Goal: Information Seeking & Learning: Check status

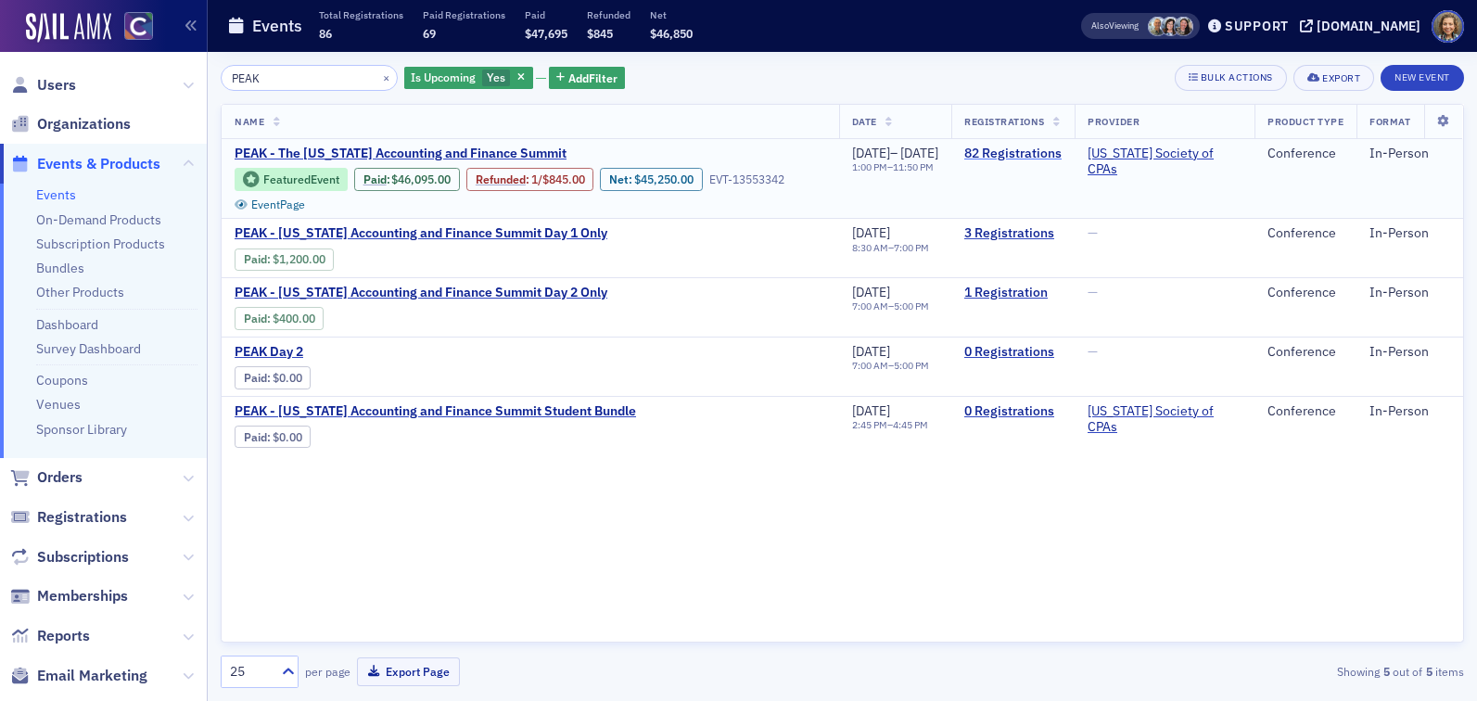
click at [1025, 147] on link "82 Registrations" at bounding box center [1013, 154] width 97 height 17
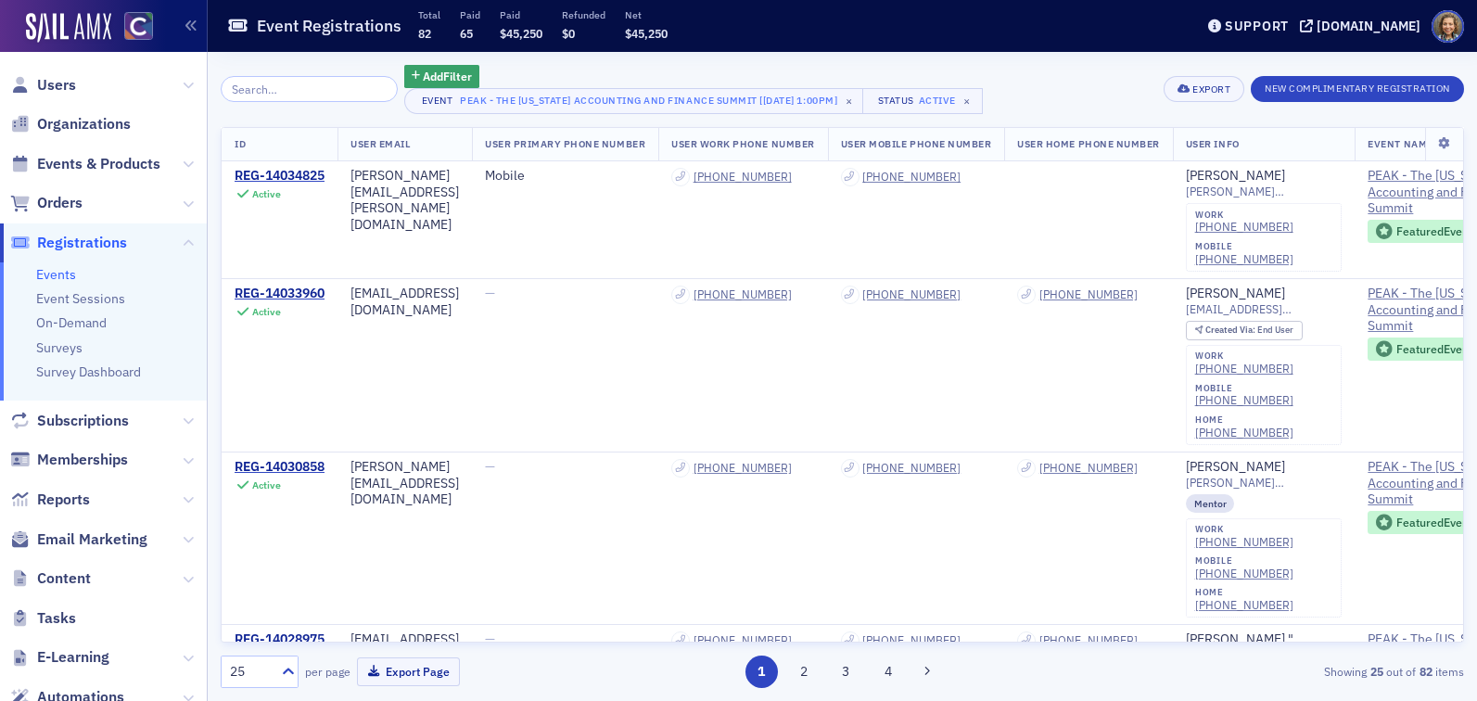
click at [1235, 59] on div "Add Filter Event PEAK - The [US_STATE] Accounting and Finance Summit [[DATE] 1:…" at bounding box center [843, 376] width 1244 height 649
click at [57, 275] on link "Events" at bounding box center [56, 274] width 40 height 17
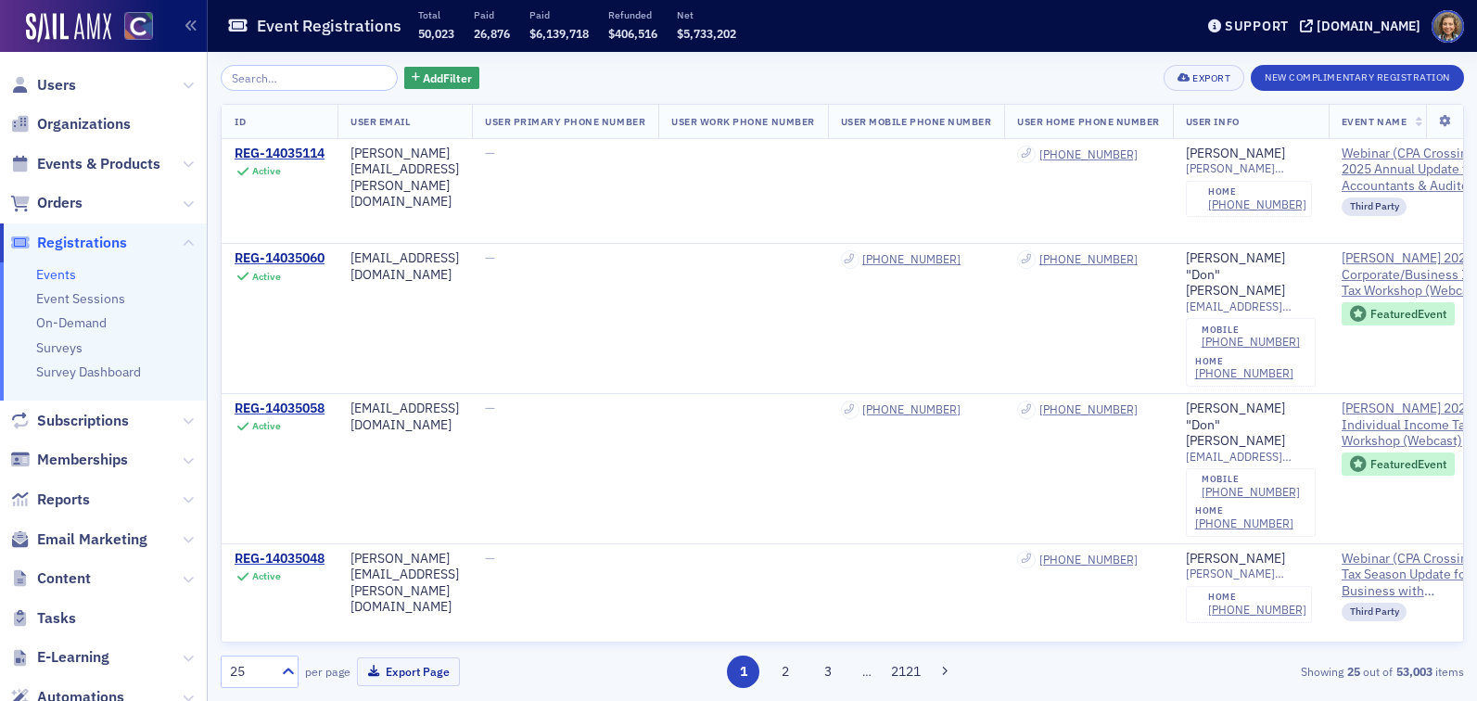
click at [264, 77] on input "search" at bounding box center [309, 78] width 177 height 26
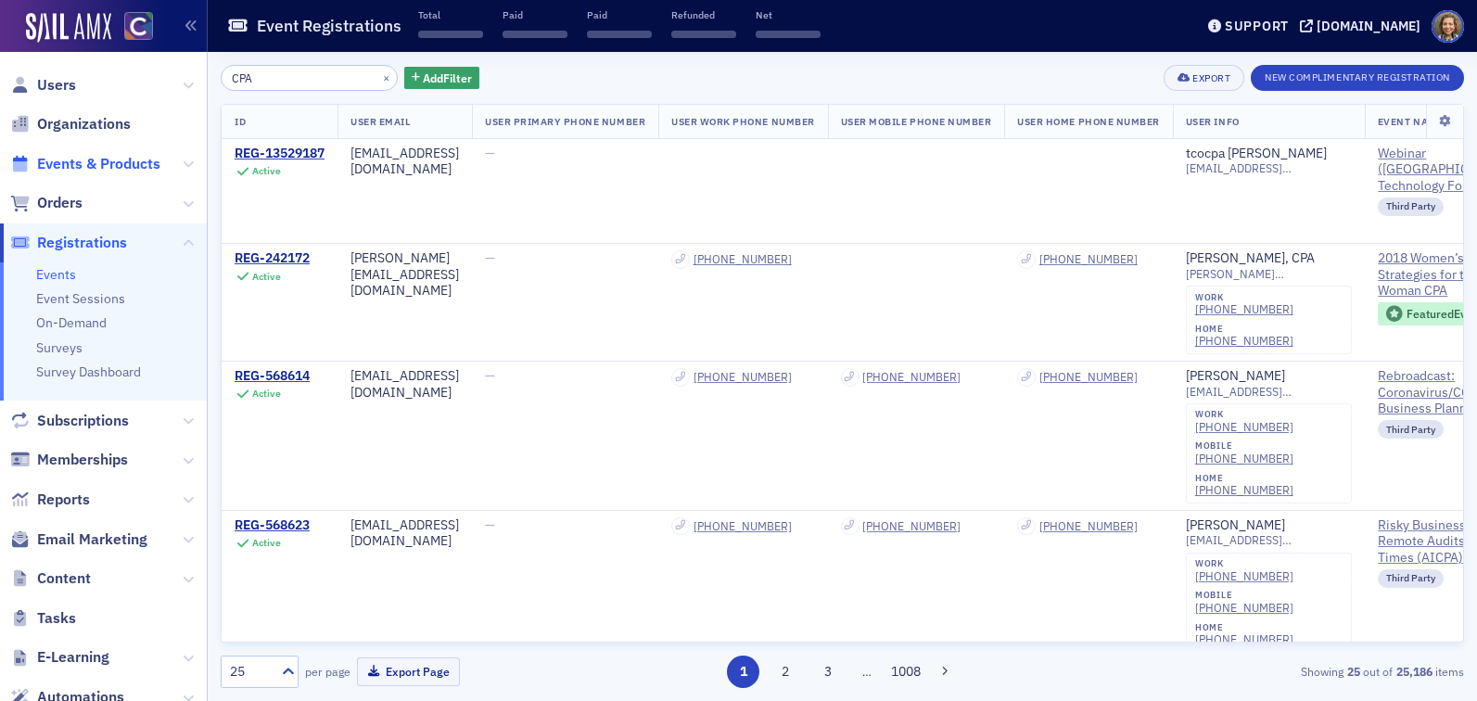
type input "CPA"
click at [76, 158] on span "Events & Products" at bounding box center [98, 164] width 123 height 20
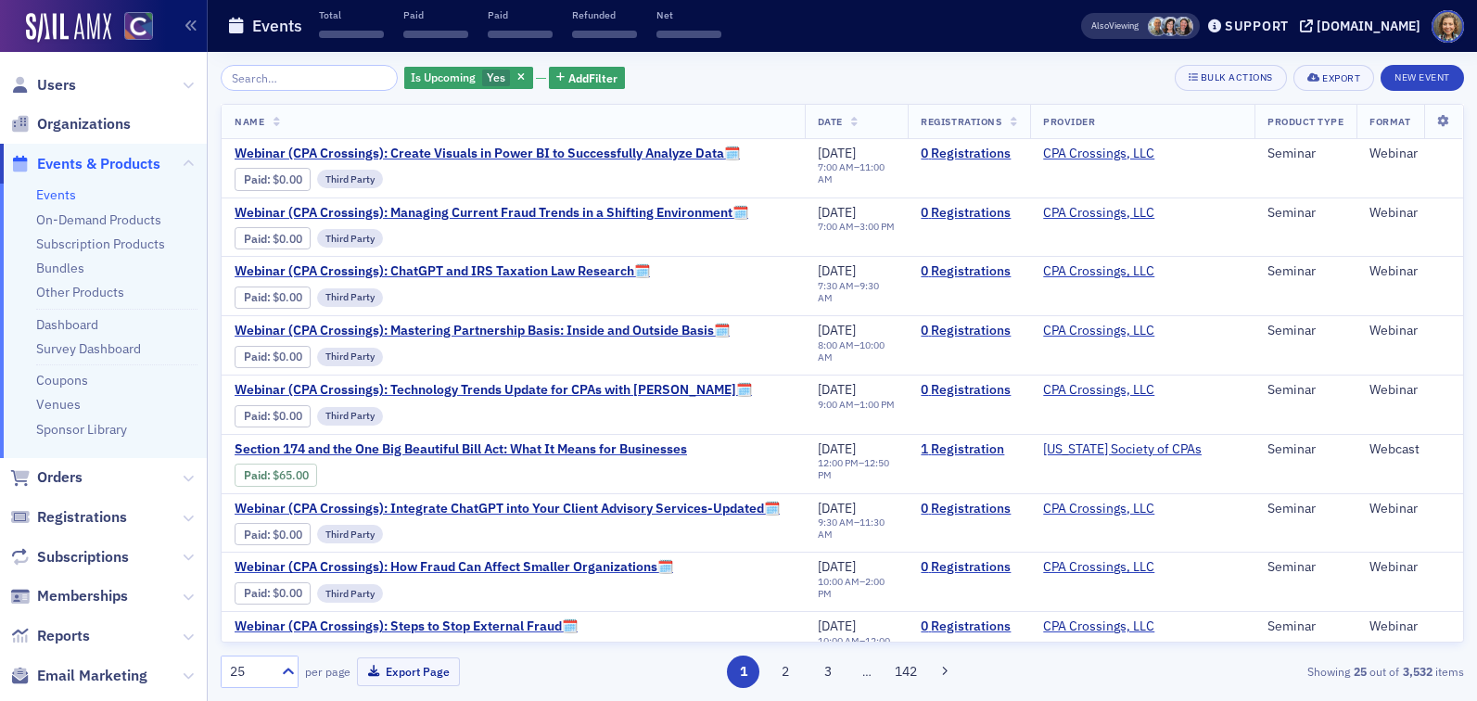
click at [287, 82] on input "search" at bounding box center [309, 78] width 177 height 26
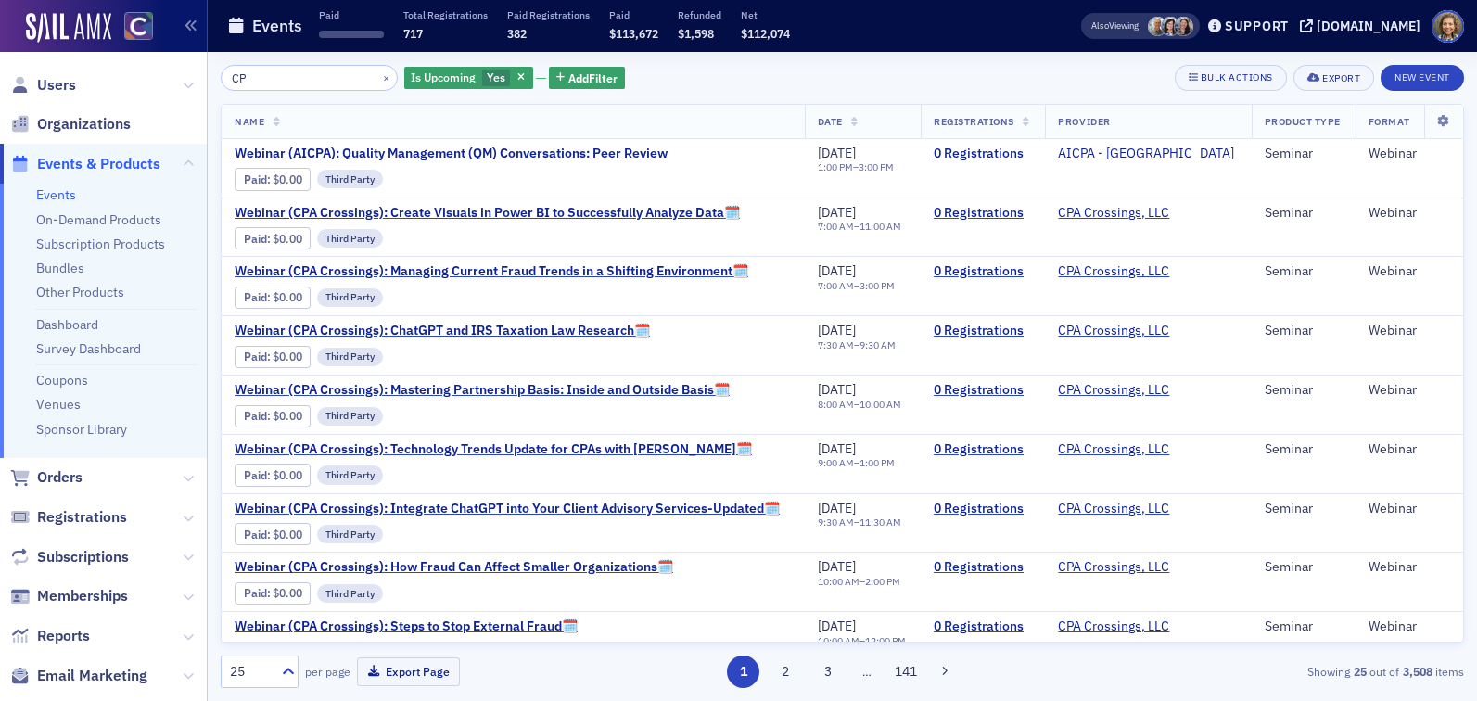
type input "CP"
click at [83, 304] on ul "Events On-Demand Products Subscription Products Bundles Other Products Dashboar…" at bounding box center [103, 321] width 207 height 275
click at [78, 289] on link "Other Products" at bounding box center [80, 292] width 88 height 17
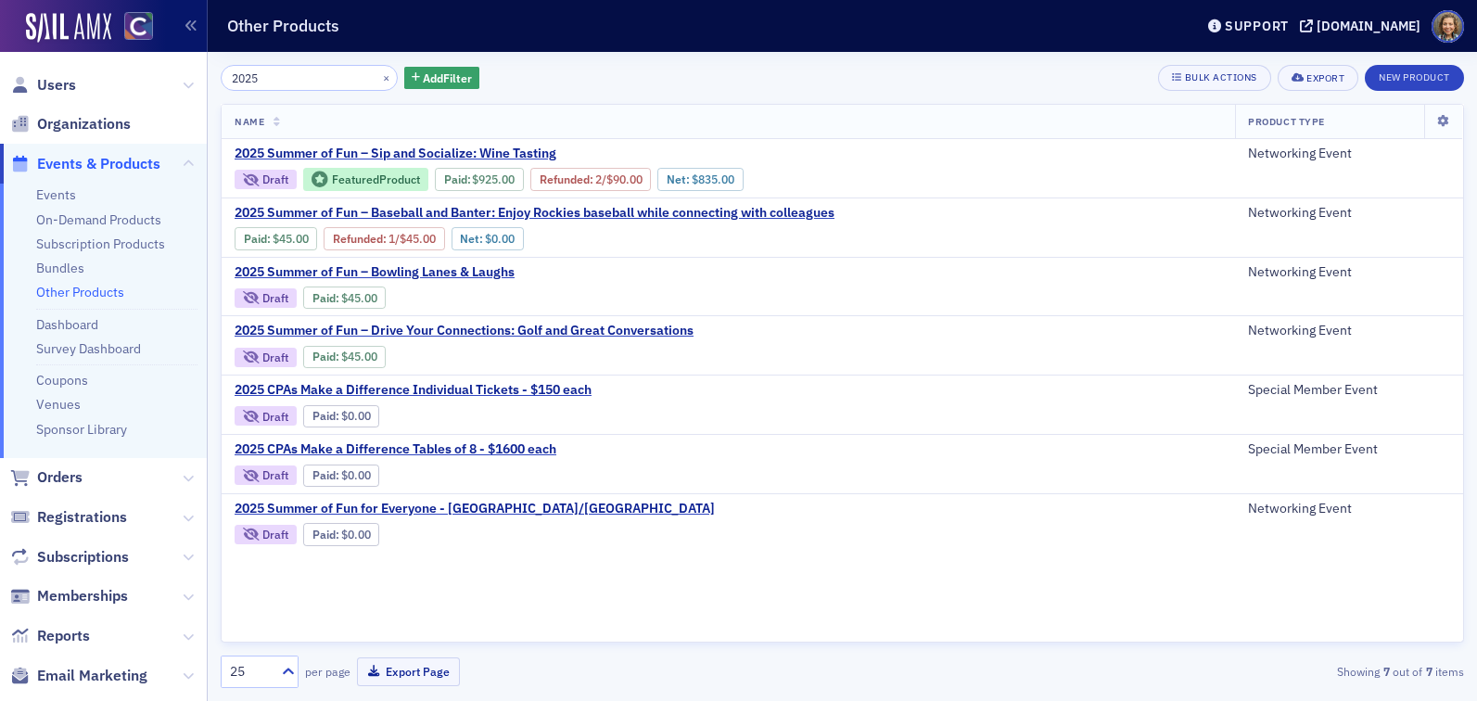
type input "2025"
click at [65, 195] on link "Events" at bounding box center [56, 194] width 40 height 17
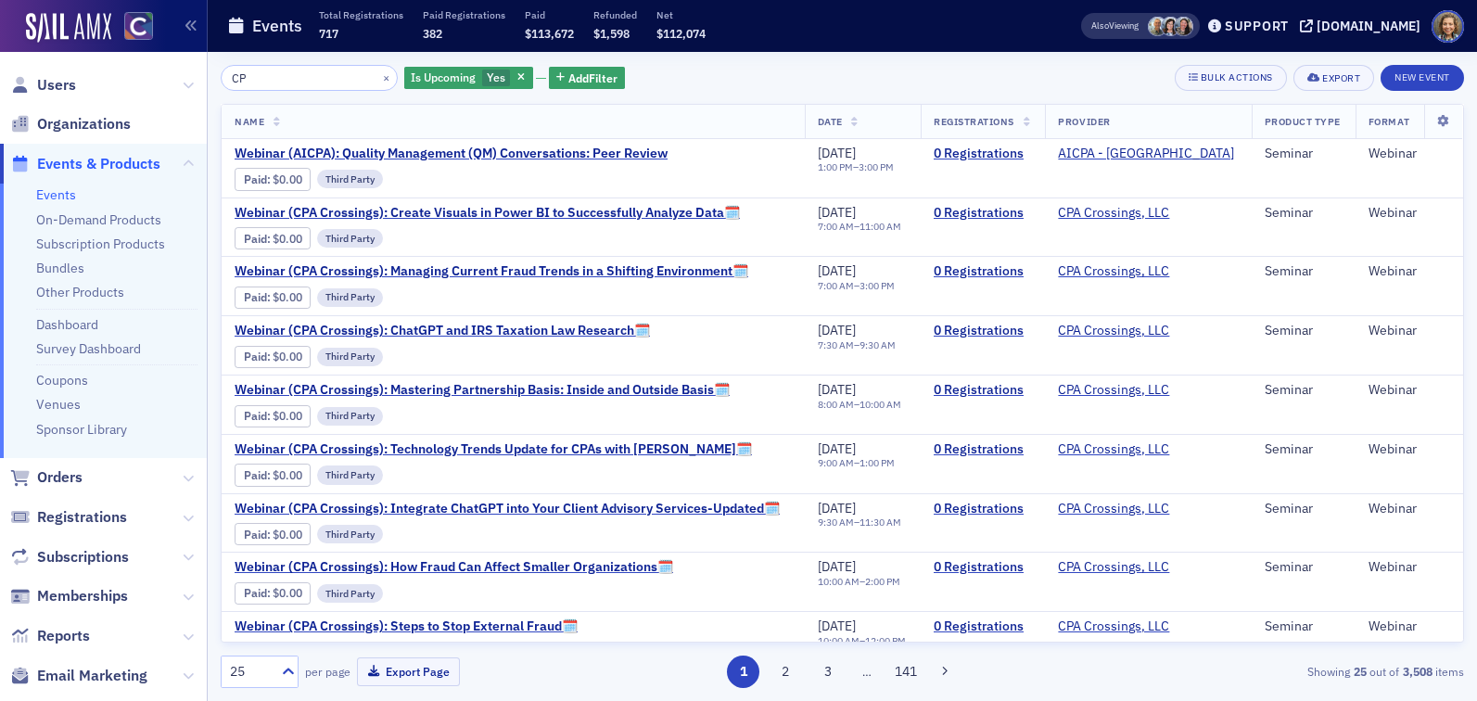
drag, startPoint x: 300, startPoint y: 78, endPoint x: 151, endPoint y: 69, distance: 149.6
click at [156, 71] on div "Users Organizations Events & Products Events On-Demand Products Subscription Pr…" at bounding box center [738, 350] width 1477 height 701
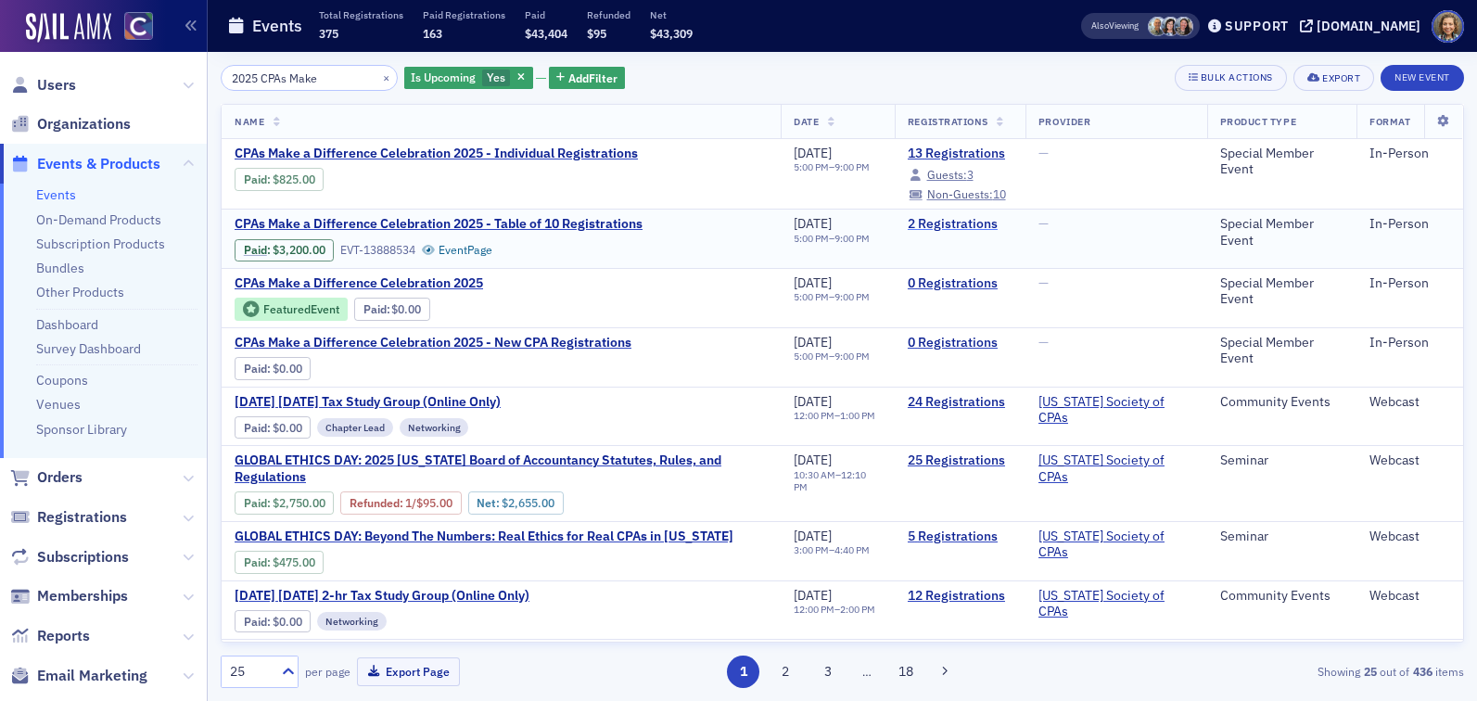
type input "2025 CPAs Make"
click at [967, 222] on link "2 Registrations" at bounding box center [960, 224] width 105 height 17
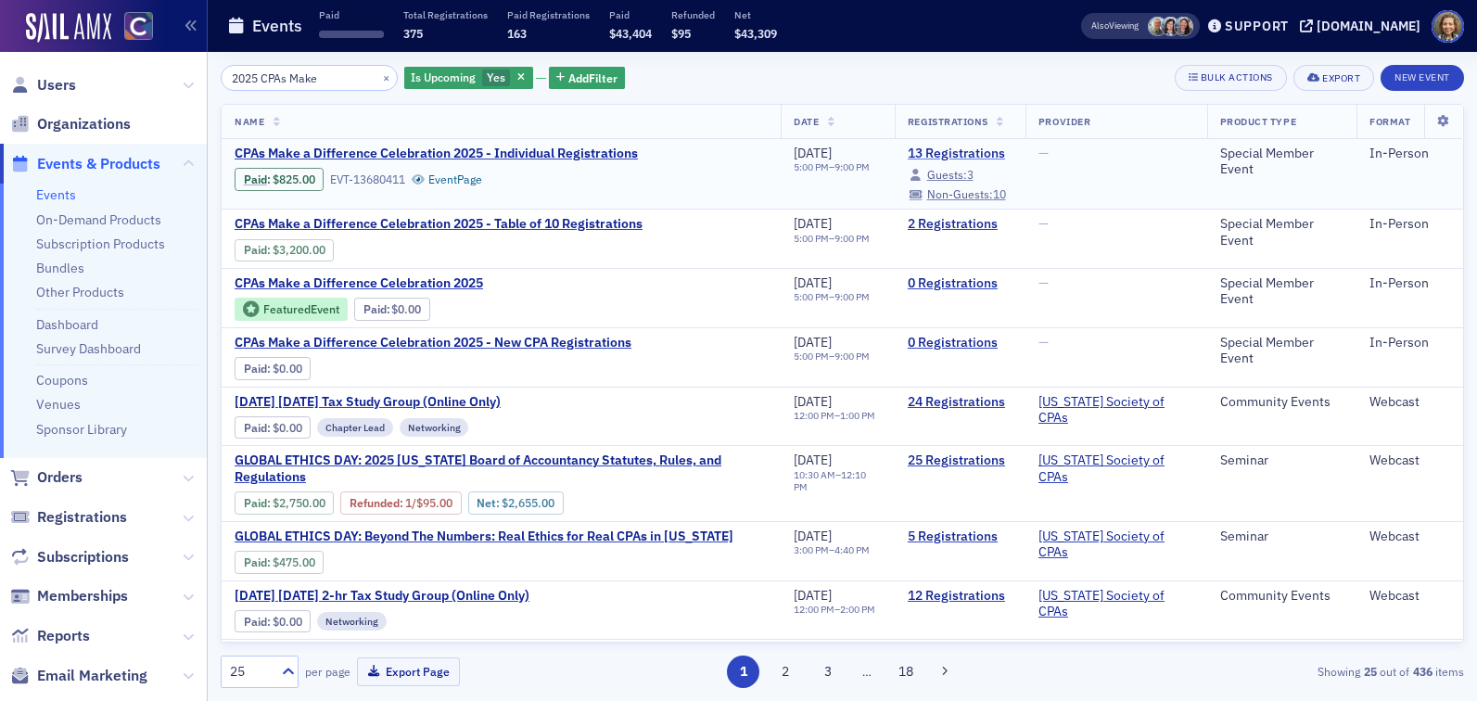
click at [995, 156] on link "13 Registrations" at bounding box center [960, 154] width 105 height 17
